Goal: Information Seeking & Learning: Learn about a topic

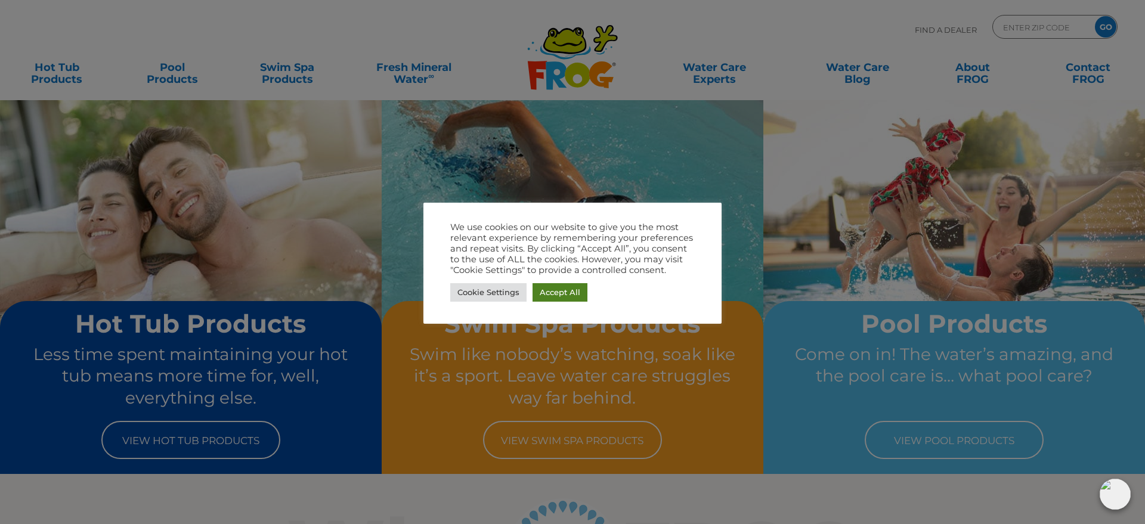
click at [549, 286] on link "Accept All" at bounding box center [559, 292] width 55 height 18
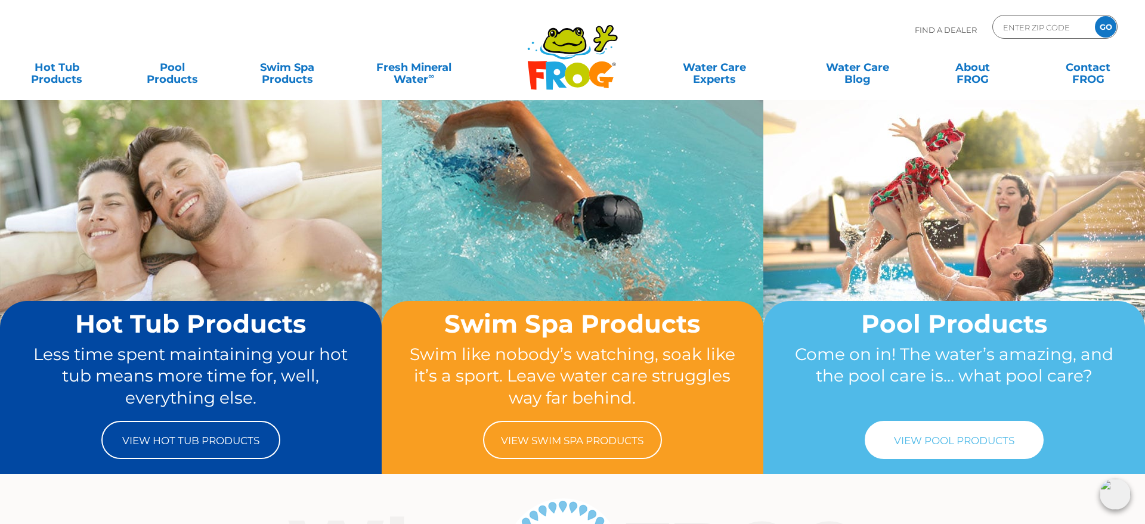
click at [952, 441] on link "View Pool Products" at bounding box center [954, 440] width 179 height 38
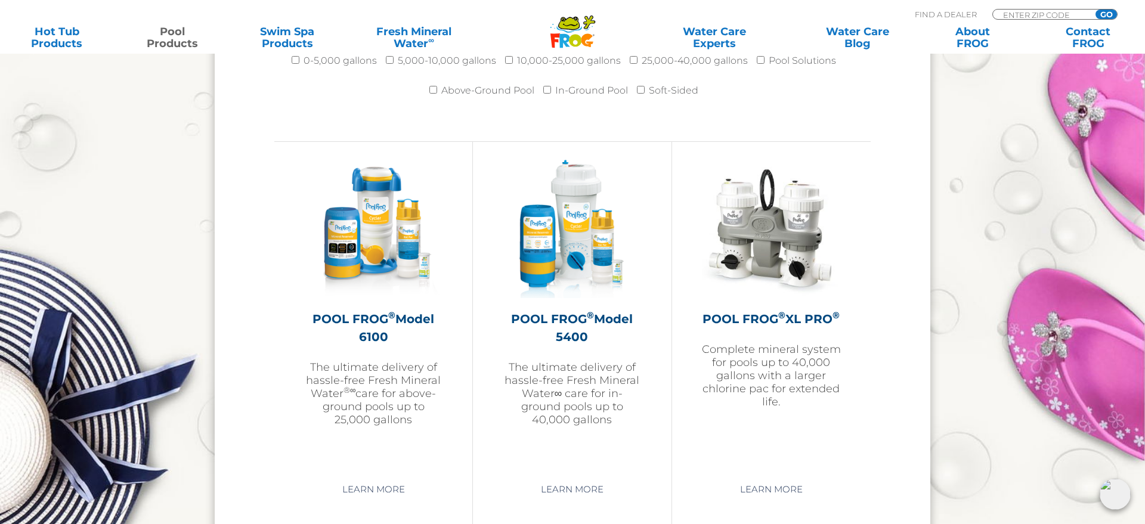
scroll to position [1641, 0]
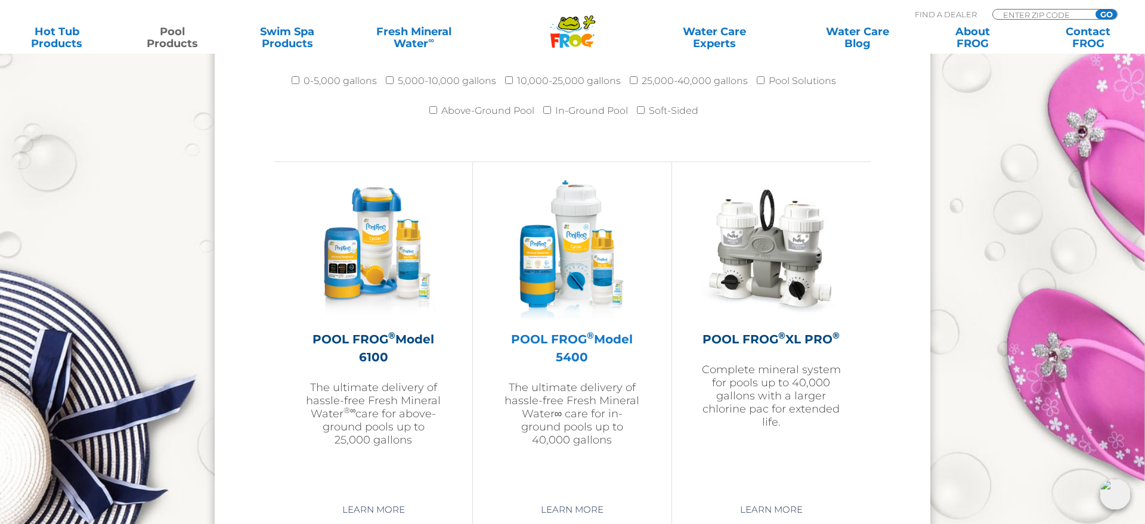
click at [551, 278] on img at bounding box center [572, 249] width 138 height 138
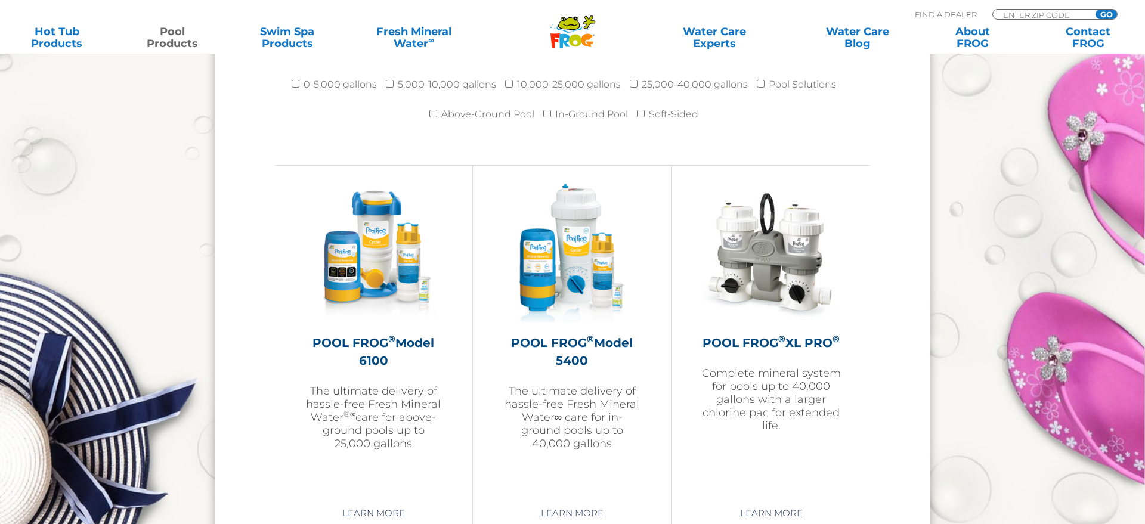
scroll to position [1641, 0]
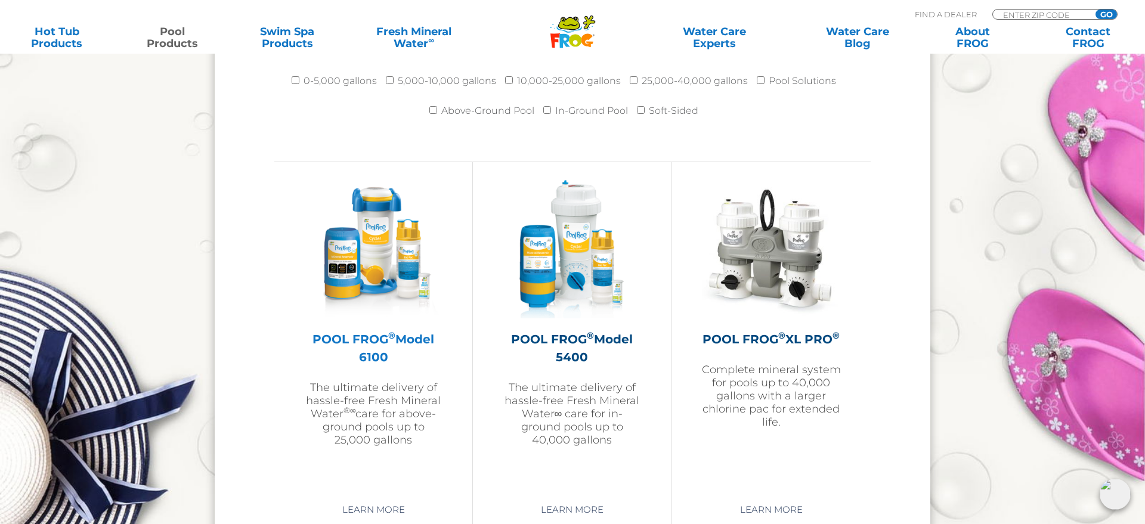
click at [380, 265] on img at bounding box center [373, 249] width 138 height 138
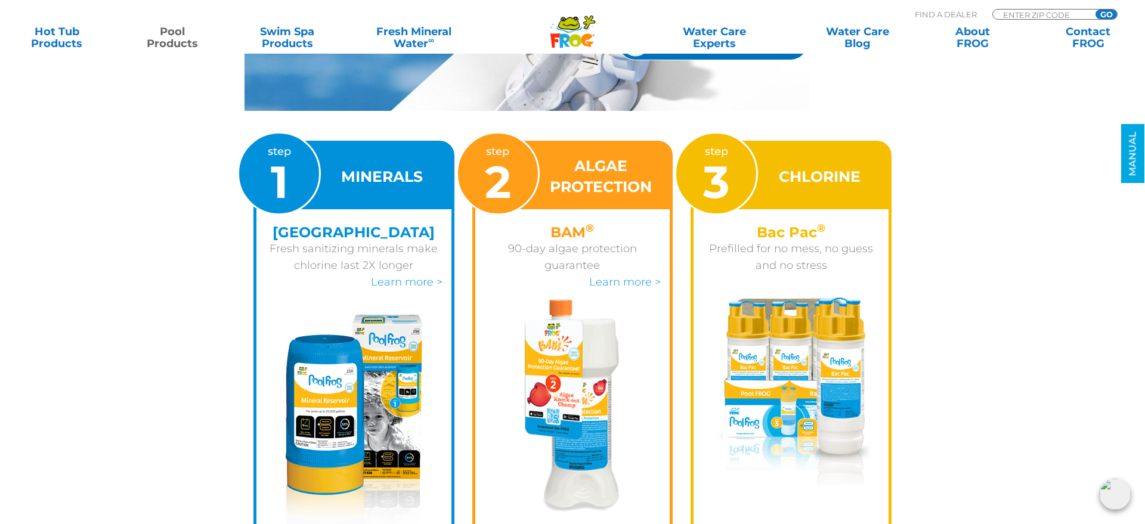
scroll to position [1646, 0]
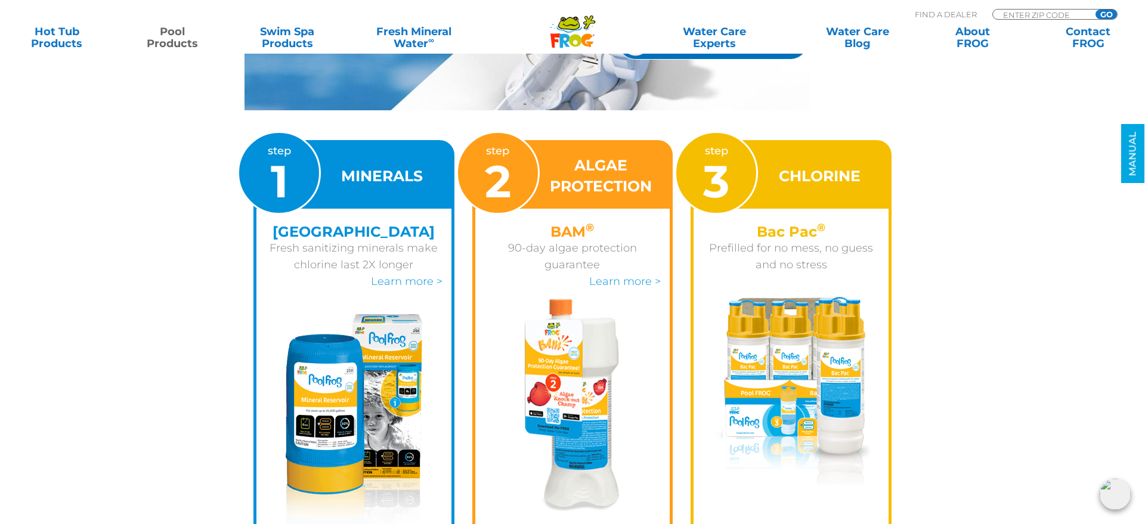
click at [788, 305] on img at bounding box center [791, 391] width 158 height 188
click at [726, 193] on span "3" at bounding box center [716, 181] width 26 height 55
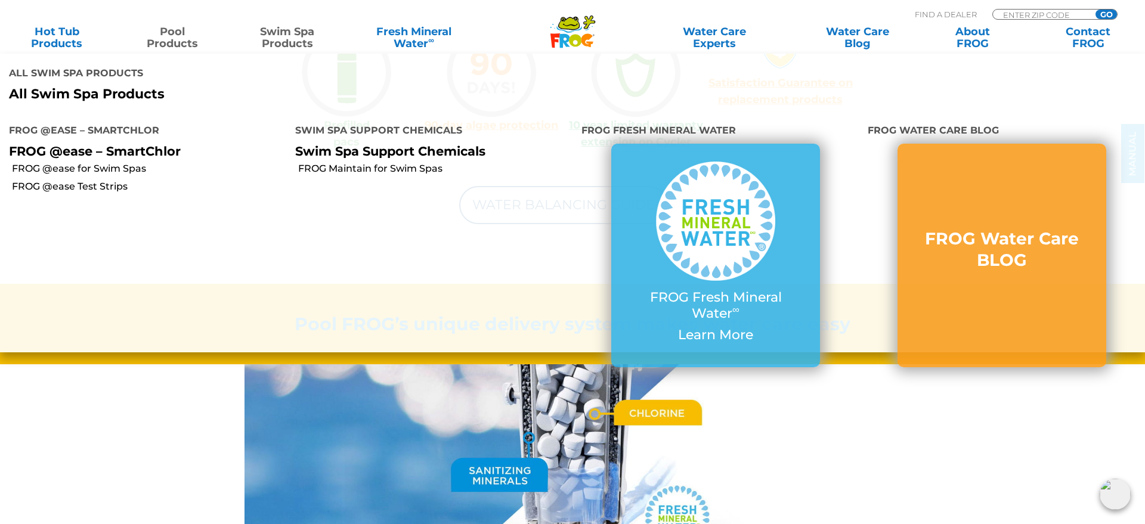
scroll to position [1121, 0]
